Goal: Transaction & Acquisition: Download file/media

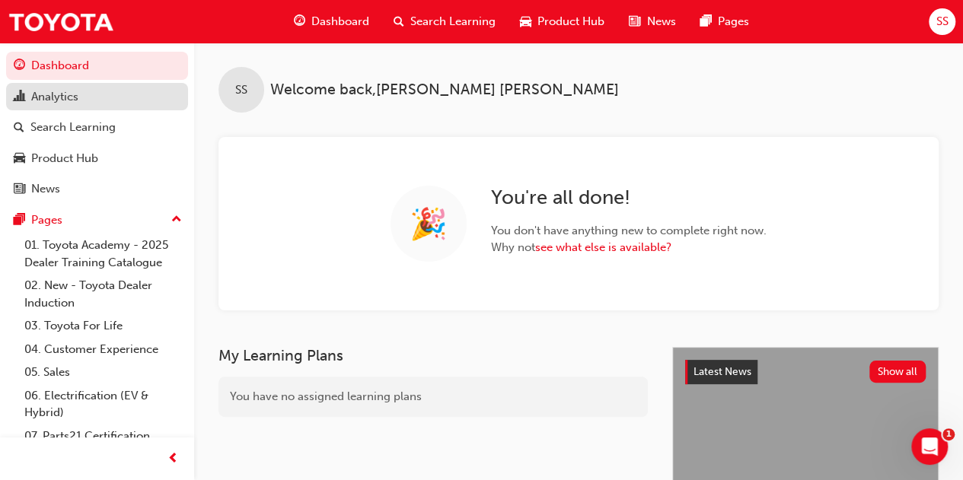
click at [97, 101] on div "Analytics" at bounding box center [97, 97] width 167 height 19
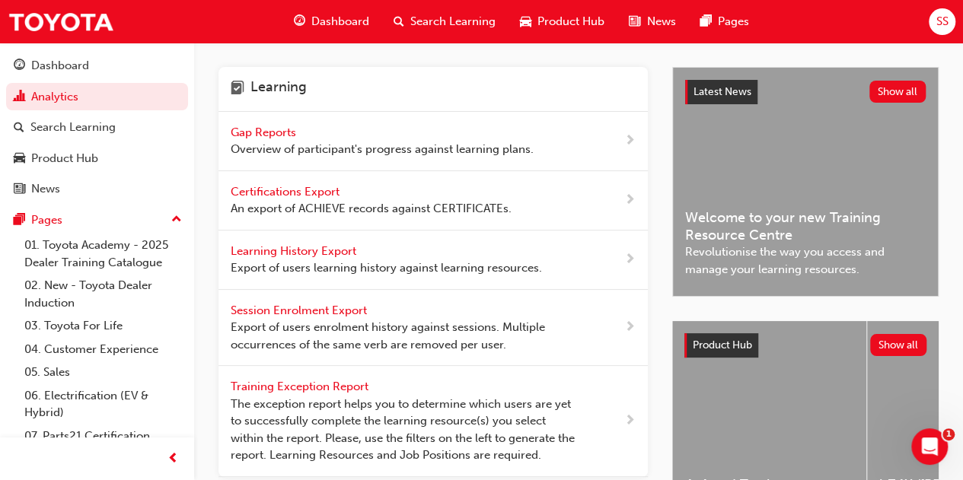
click at [321, 258] on div "Learning History Export Export of users learning history against learning resou…" at bounding box center [386, 260] width 311 height 34
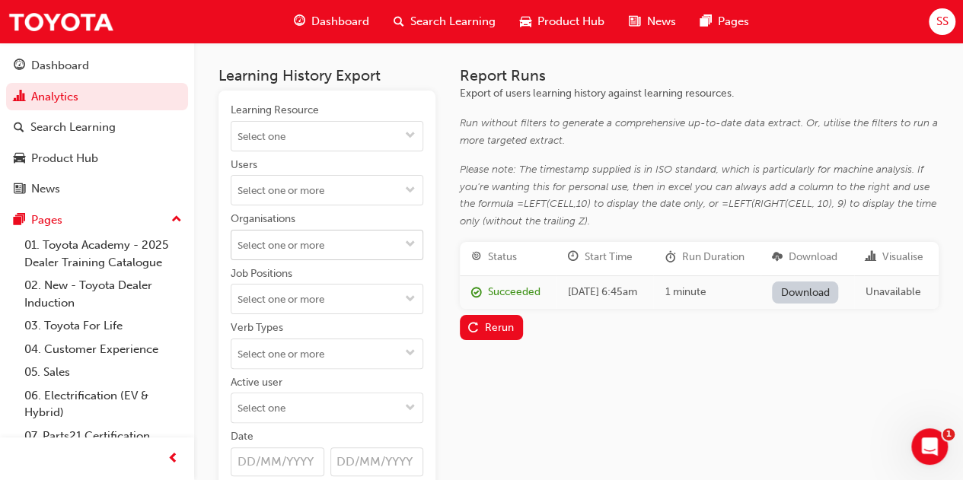
click at [336, 243] on input "Organisations" at bounding box center [326, 245] width 191 height 29
click at [348, 234] on input "pilb" at bounding box center [326, 245] width 191 height 29
type input "p"
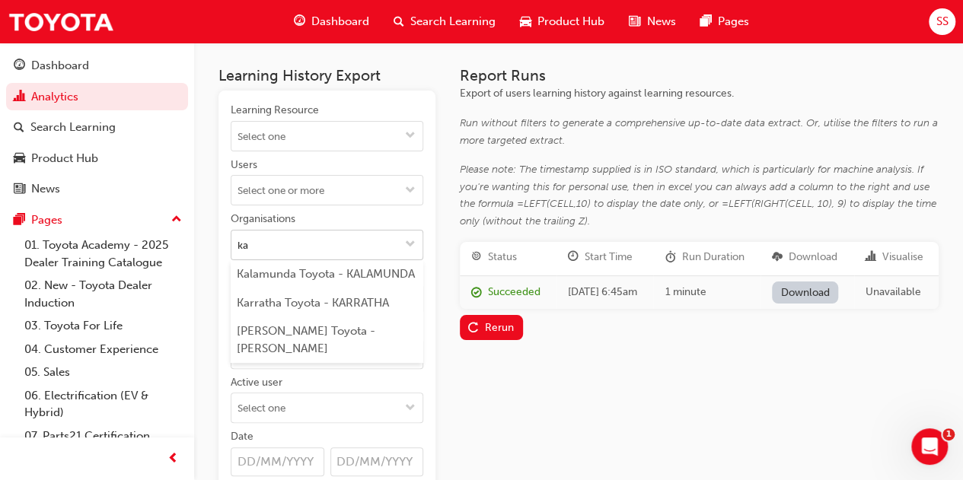
type input "kar"
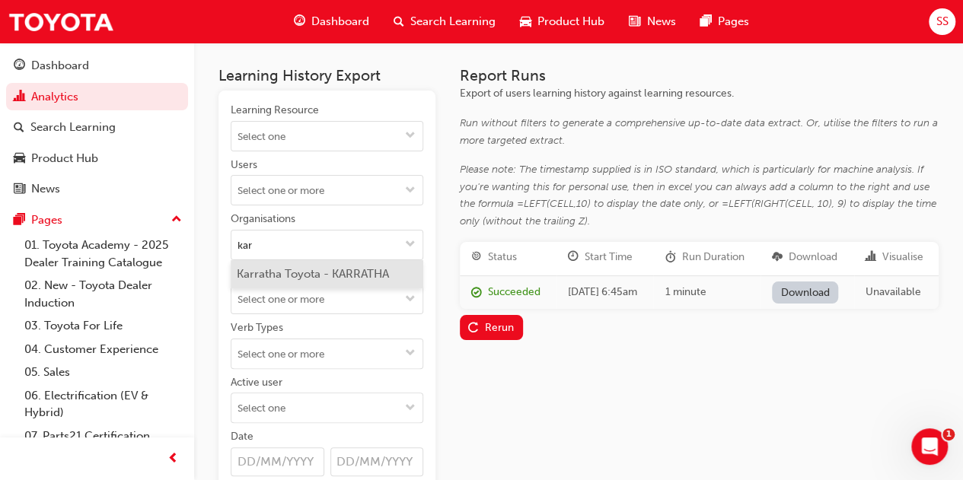
click at [394, 273] on li "Karratha Toyota - KARRATHA" at bounding box center [327, 274] width 193 height 29
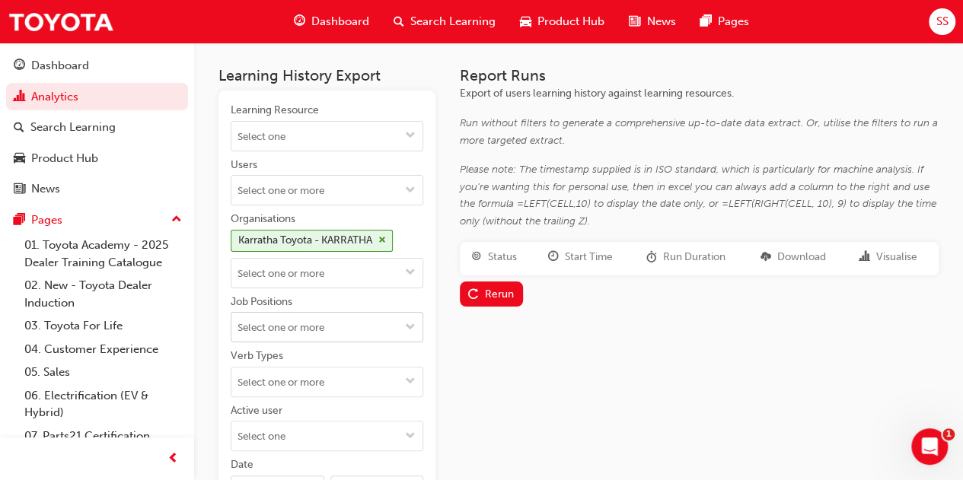
scroll to position [76, 0]
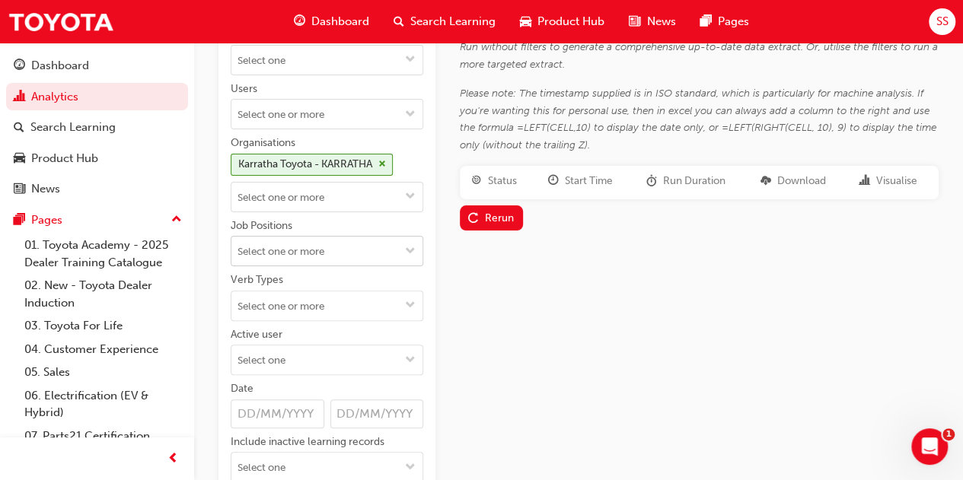
click at [324, 247] on input "Job Positions" at bounding box center [326, 251] width 191 height 29
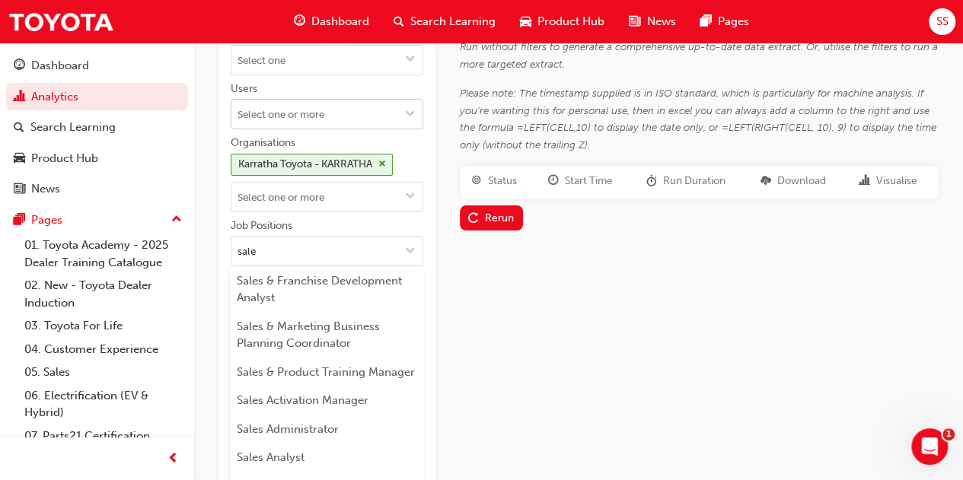
type input "sale"
click at [351, 104] on input "Users" at bounding box center [326, 114] width 191 height 29
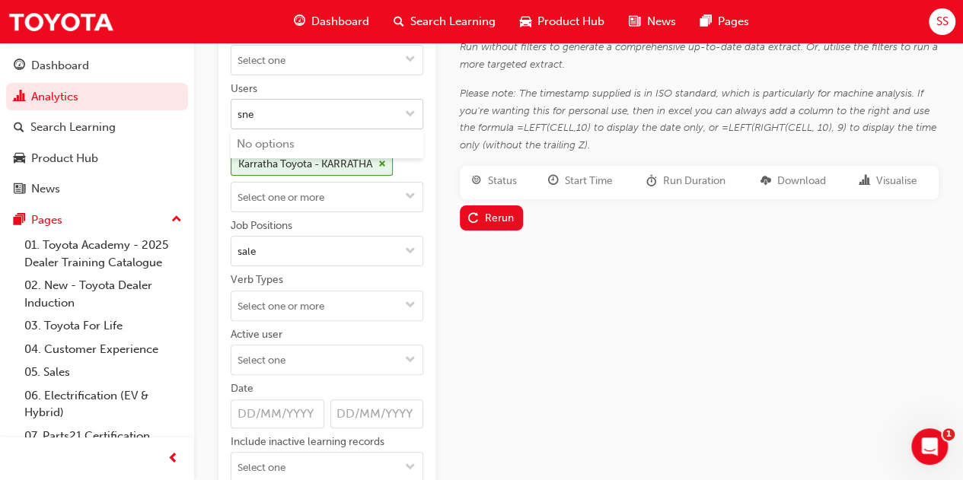
type input "snel"
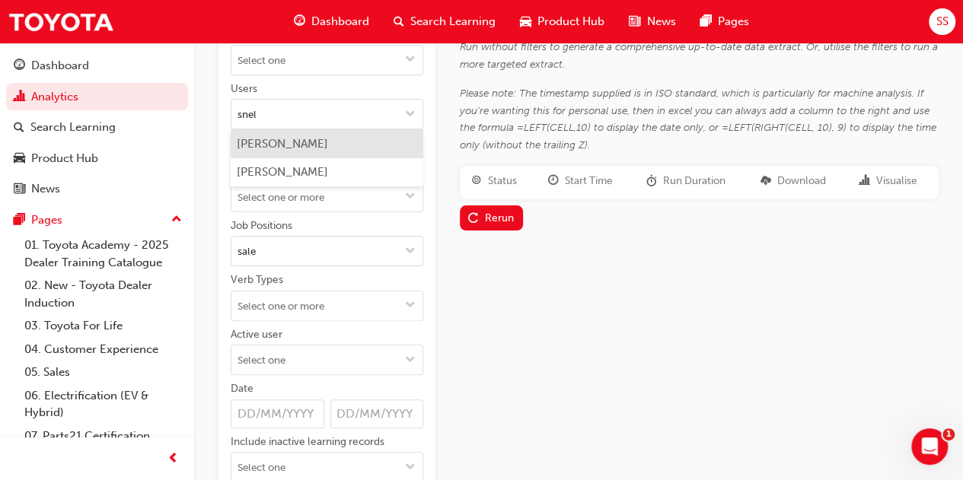
click at [341, 144] on li "[PERSON_NAME]" at bounding box center [327, 143] width 193 height 29
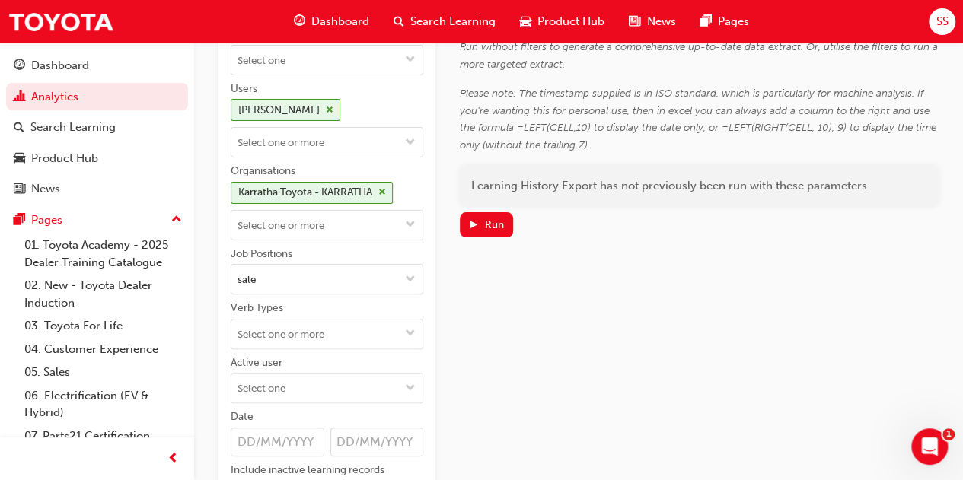
drag, startPoint x: 383, startPoint y: 279, endPoint x: 209, endPoint y: 278, distance: 174.4
click at [209, 278] on div "Learning History Export Learning Resource Users [PERSON_NAME] Organisations Kar…" at bounding box center [578, 300] width 769 height 669
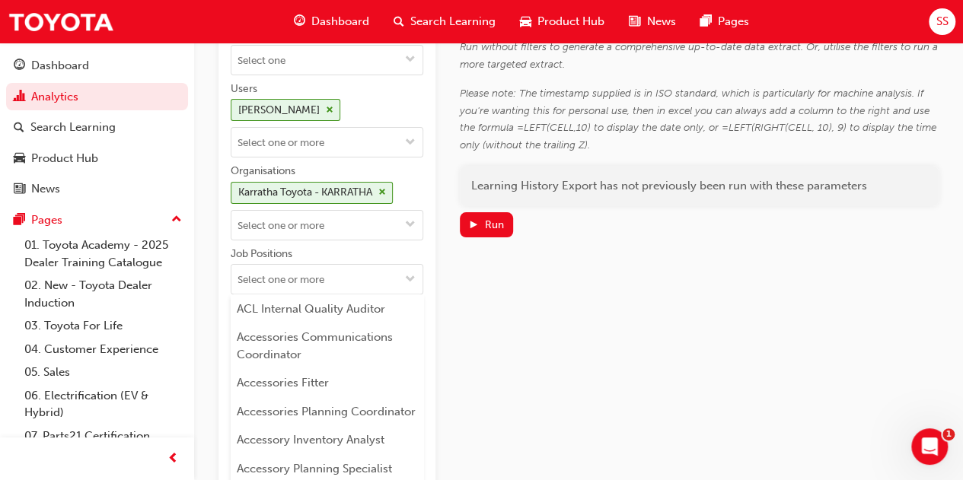
click at [716, 331] on div "Report Runs Export of users learning history against learning resources. Run wi…" at bounding box center [699, 288] width 479 height 595
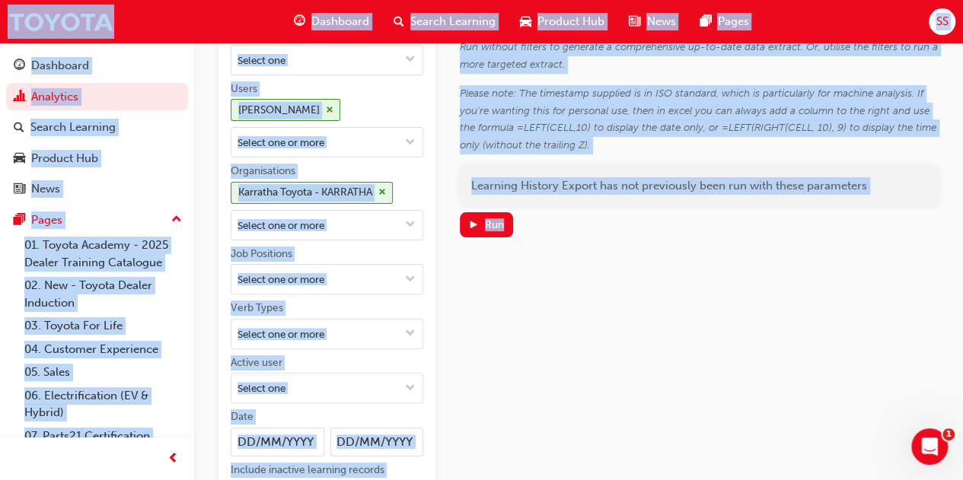
click at [716, 331] on div "Report Runs Export of users learning history against learning resources. Run wi…" at bounding box center [699, 288] width 479 height 595
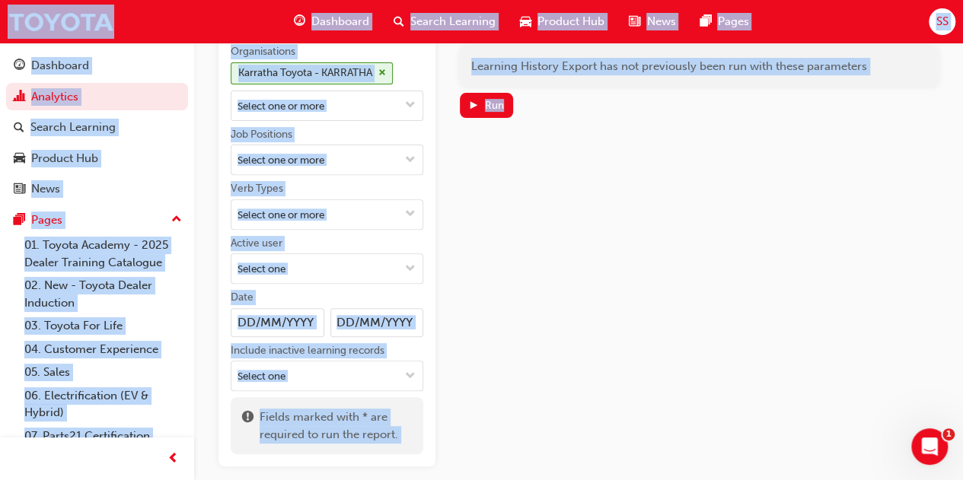
scroll to position [228, 0]
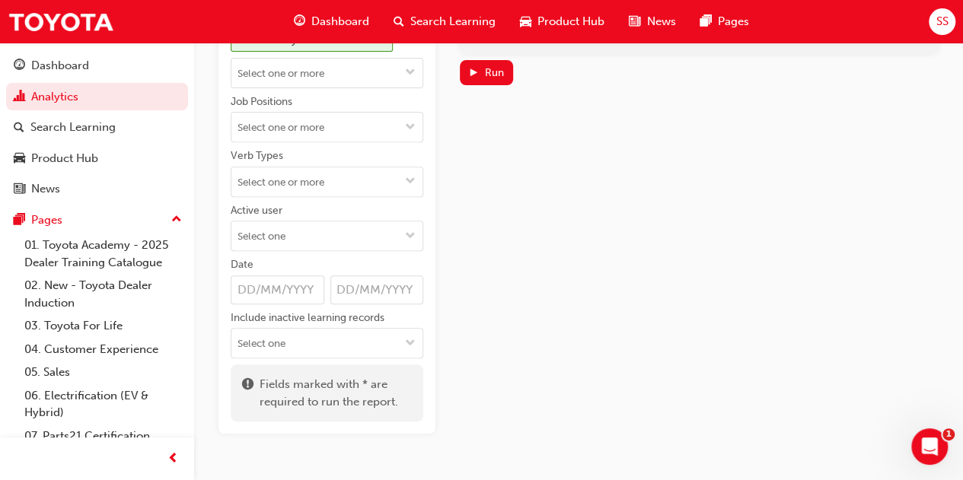
click at [282, 288] on input "Date" at bounding box center [278, 290] width 94 height 29
type input "[DATE]"
click at [362, 284] on input "Date [DATE]" at bounding box center [377, 290] width 94 height 29
type input "0"
type input "[DATE]"
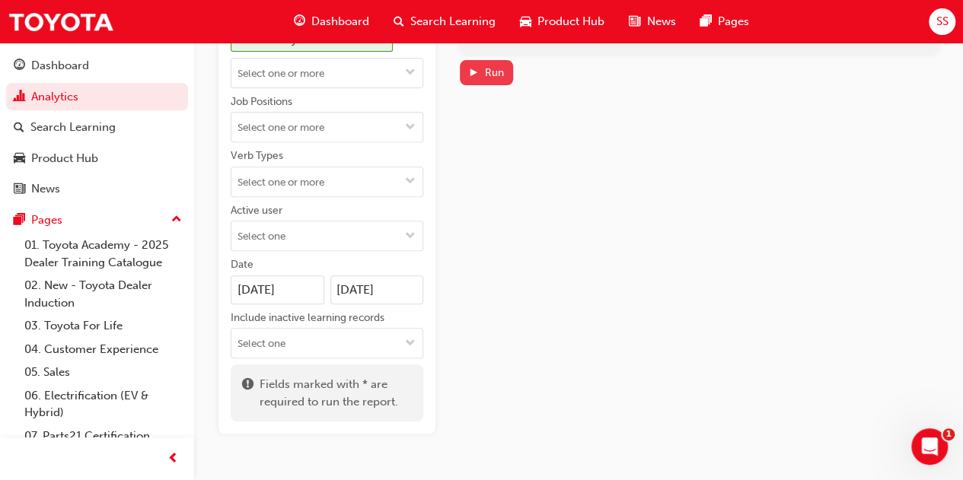
click at [493, 72] on div "Run" at bounding box center [494, 72] width 19 height 13
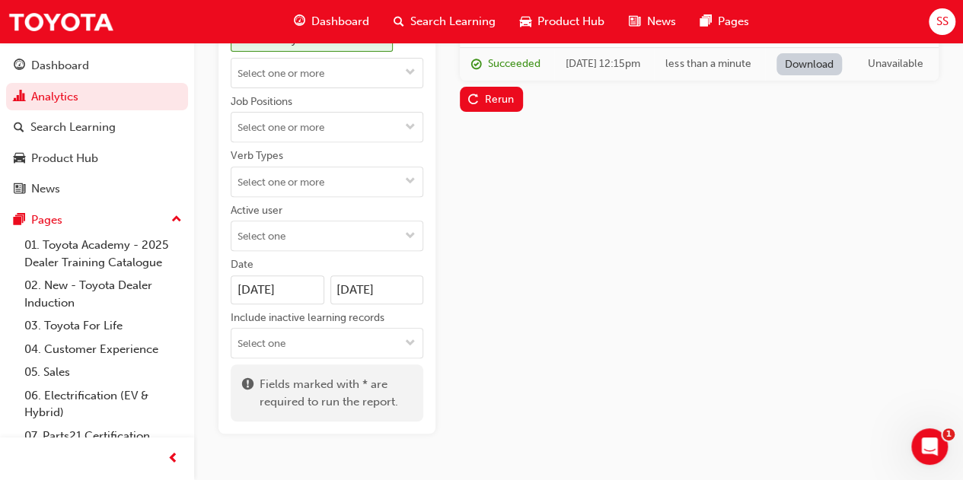
click at [824, 75] on link "Download" at bounding box center [810, 64] width 66 height 22
